Goal: Task Accomplishment & Management: Use online tool/utility

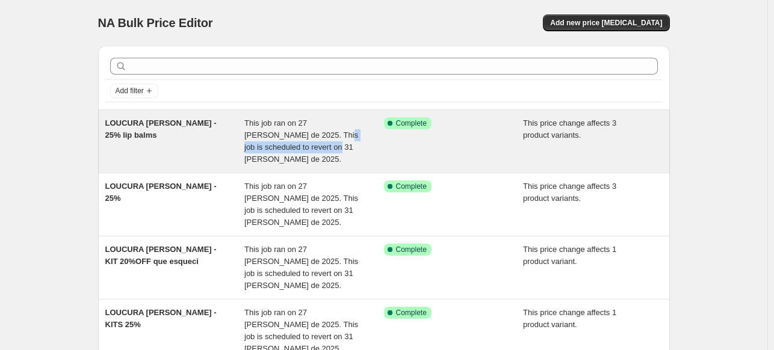
click at [291, 141] on div "This job ran on 27 [PERSON_NAME] de 2025. This job is scheduled to revert on 31…" at bounding box center [314, 141] width 140 height 48
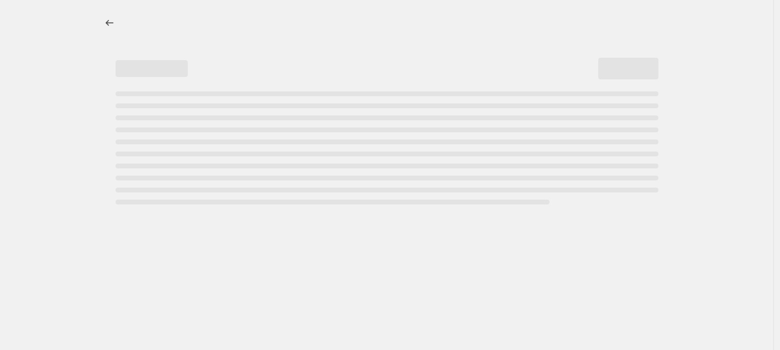
select select "pcap"
select select "no_change"
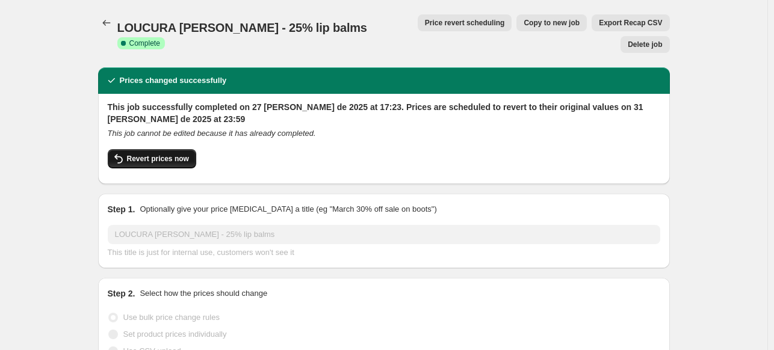
click at [144, 149] on button "Revert prices now" at bounding box center [152, 158] width 88 height 19
checkbox input "false"
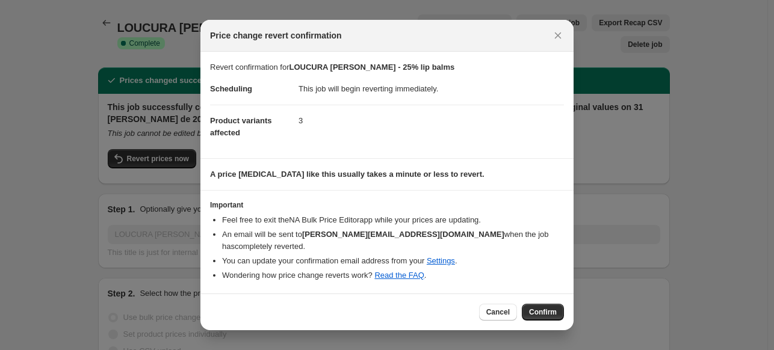
click at [547, 307] on span "Confirm" at bounding box center [543, 312] width 28 height 10
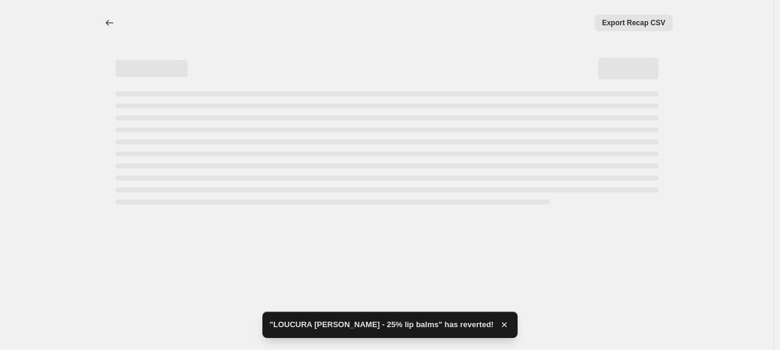
select select "pcap"
select select "no_change"
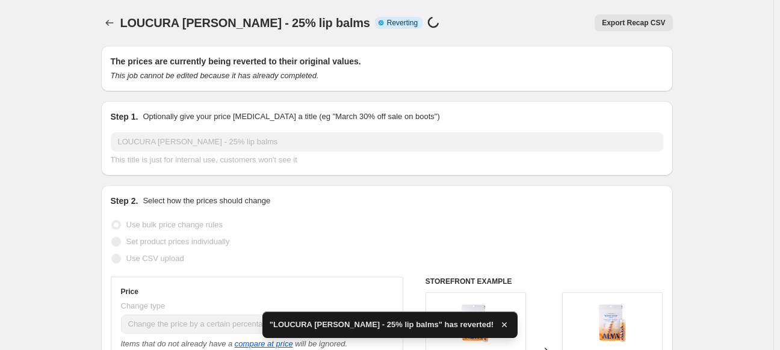
checkbox input "true"
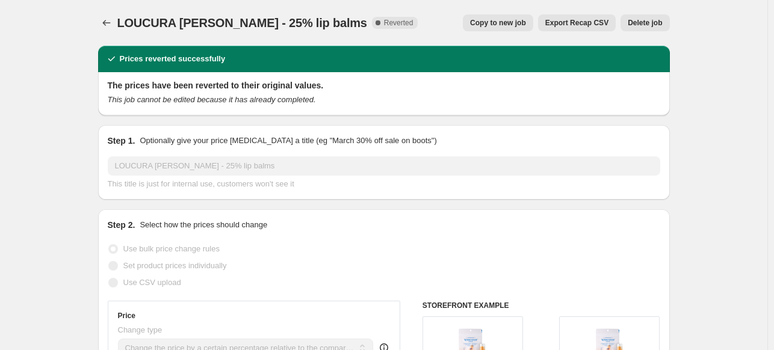
click at [102, 19] on button "Price change jobs" at bounding box center [106, 22] width 17 height 17
